Goal: Task Accomplishment & Management: Use online tool/utility

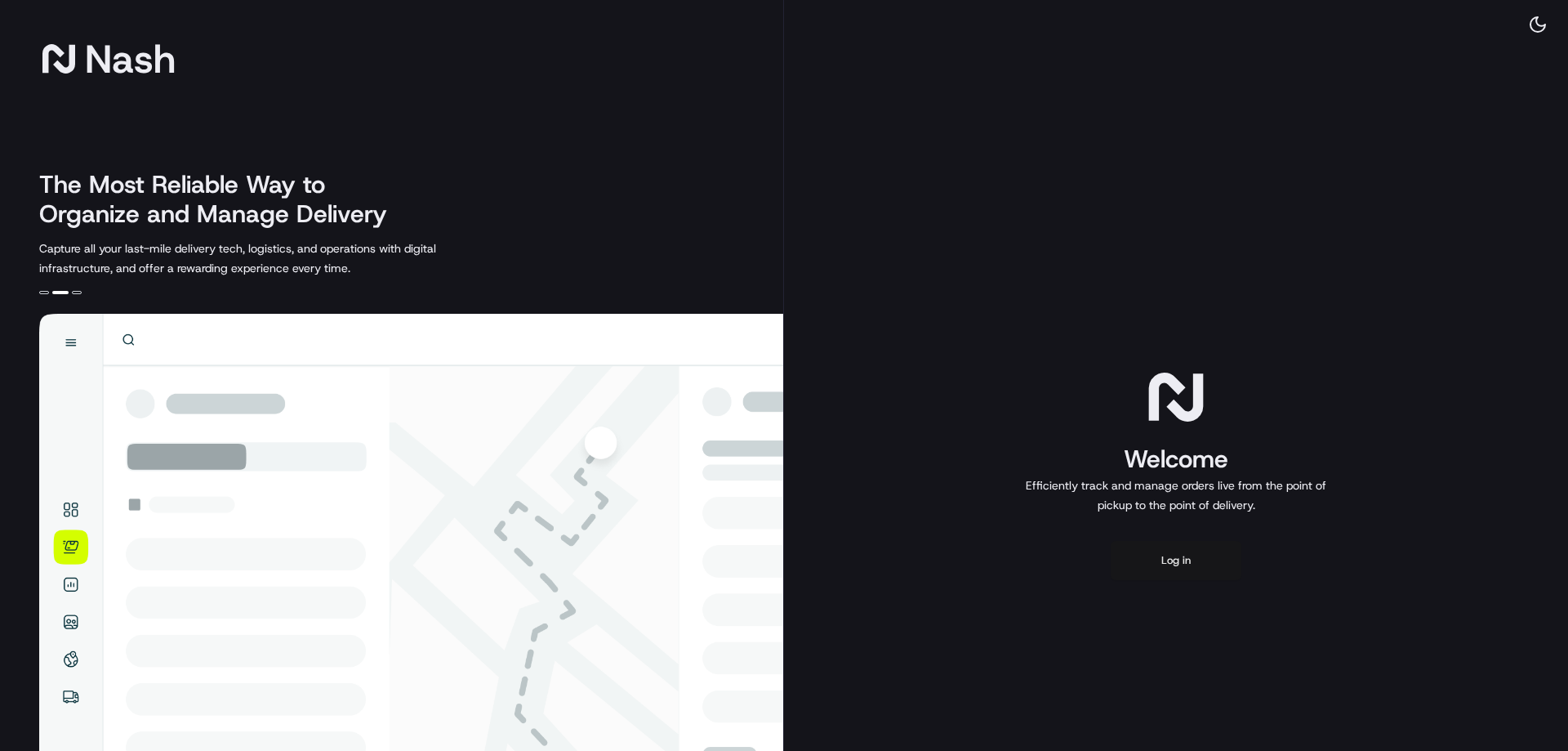
click at [1209, 559] on button "Log in" at bounding box center [1176, 560] width 131 height 40
